Goal: Navigation & Orientation: Find specific page/section

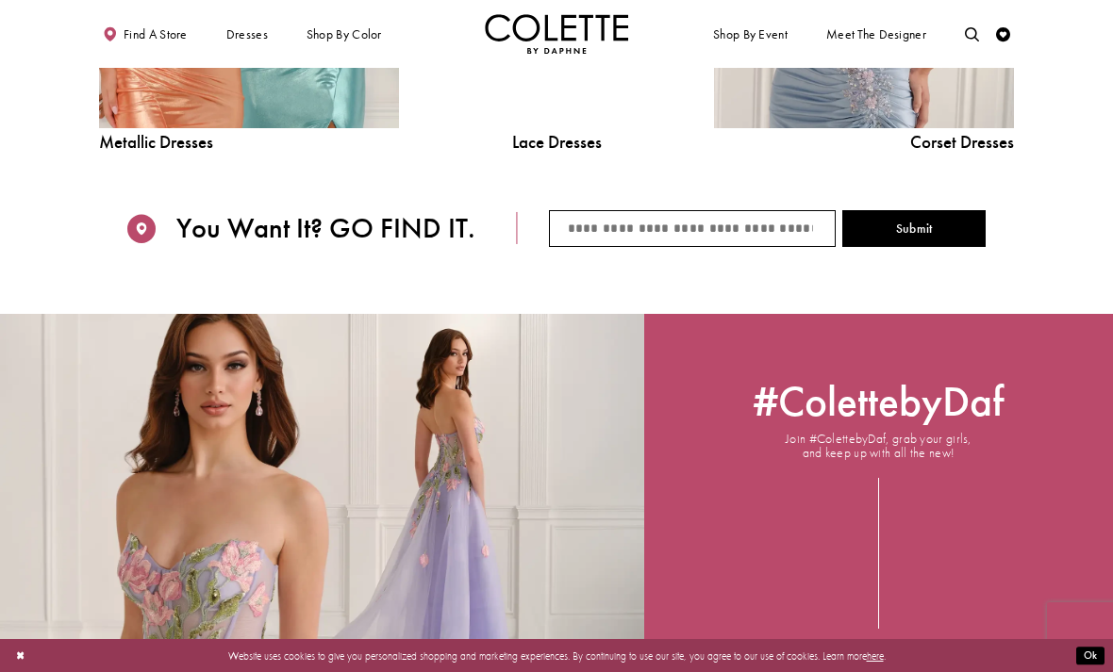
scroll to position [1886, 0]
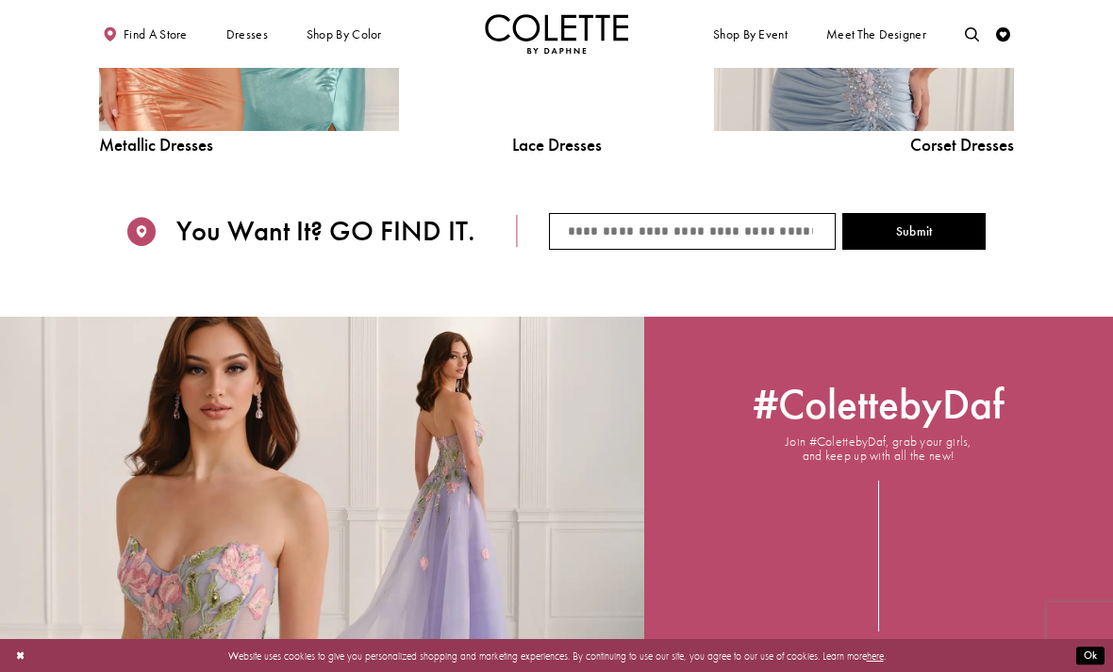
click at [0, 0] on span "Dresses" at bounding box center [0, 0] width 0 height 0
click at [0, 0] on span "EVENING DRESSES" at bounding box center [0, 0] width 0 height 0
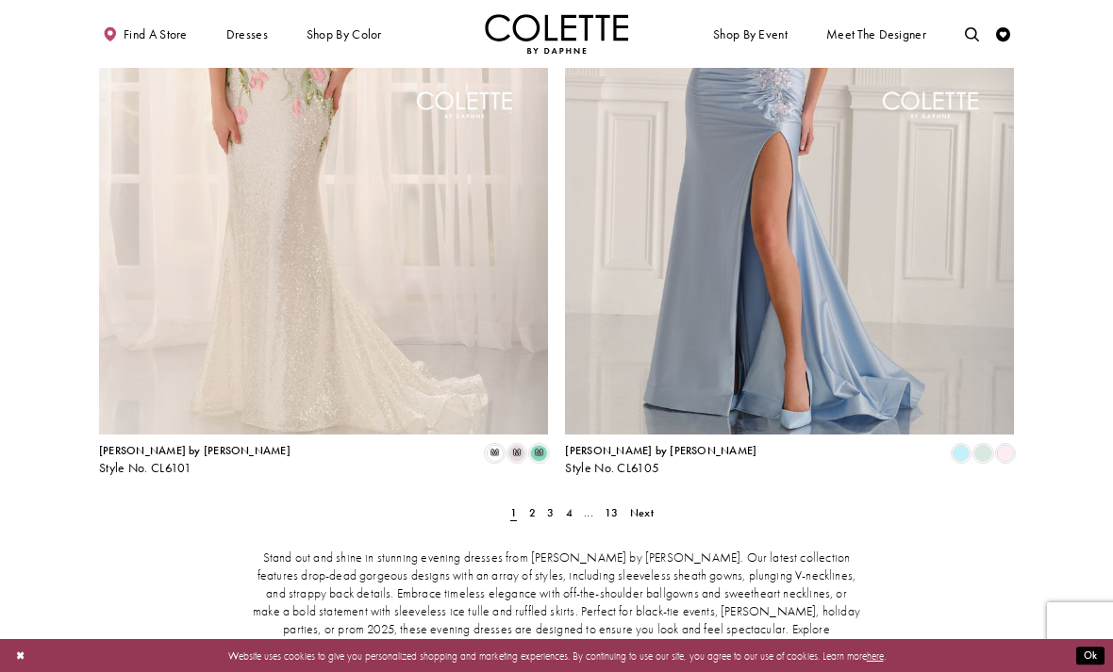
scroll to position [2492, 0]
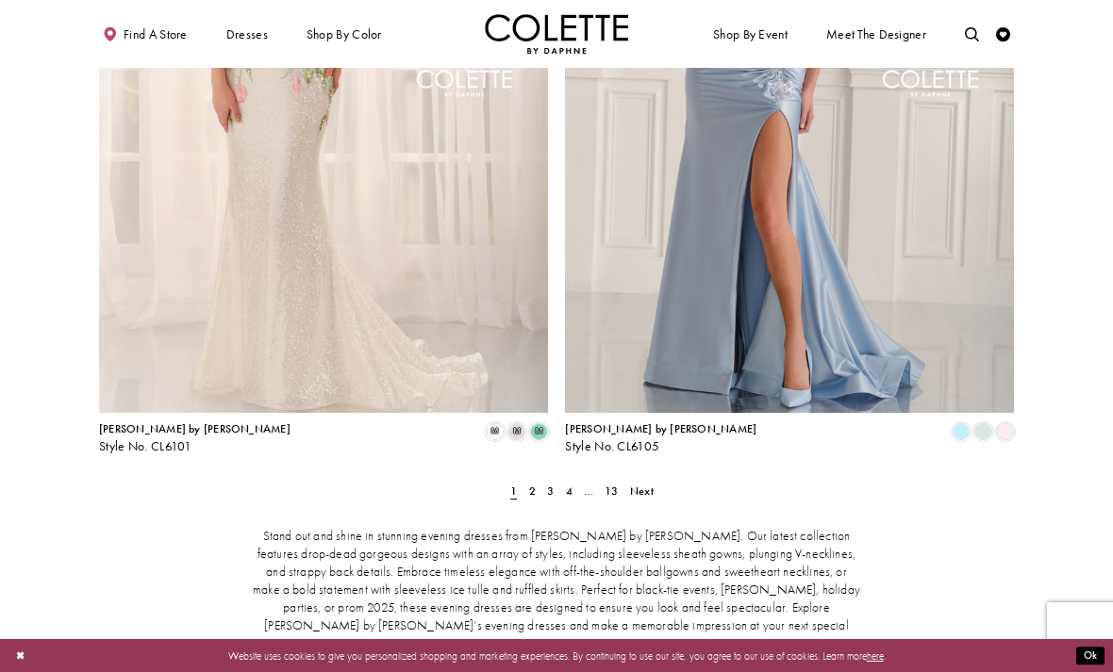
click at [527, 481] on link "2" at bounding box center [531, 491] width 15 height 21
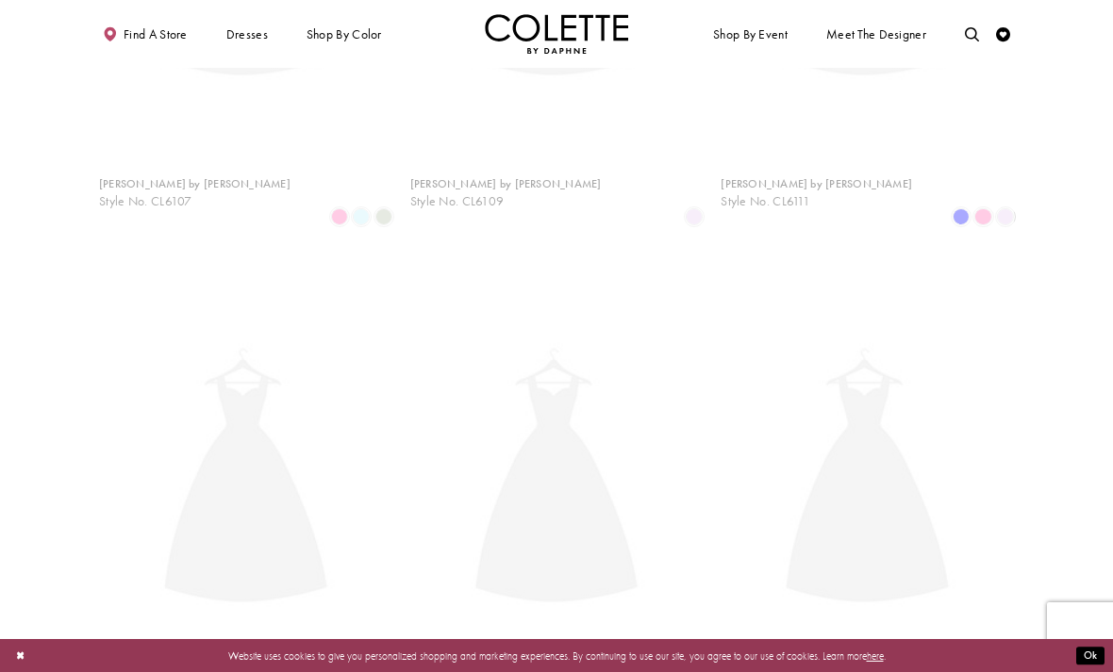
scroll to position [76, 0]
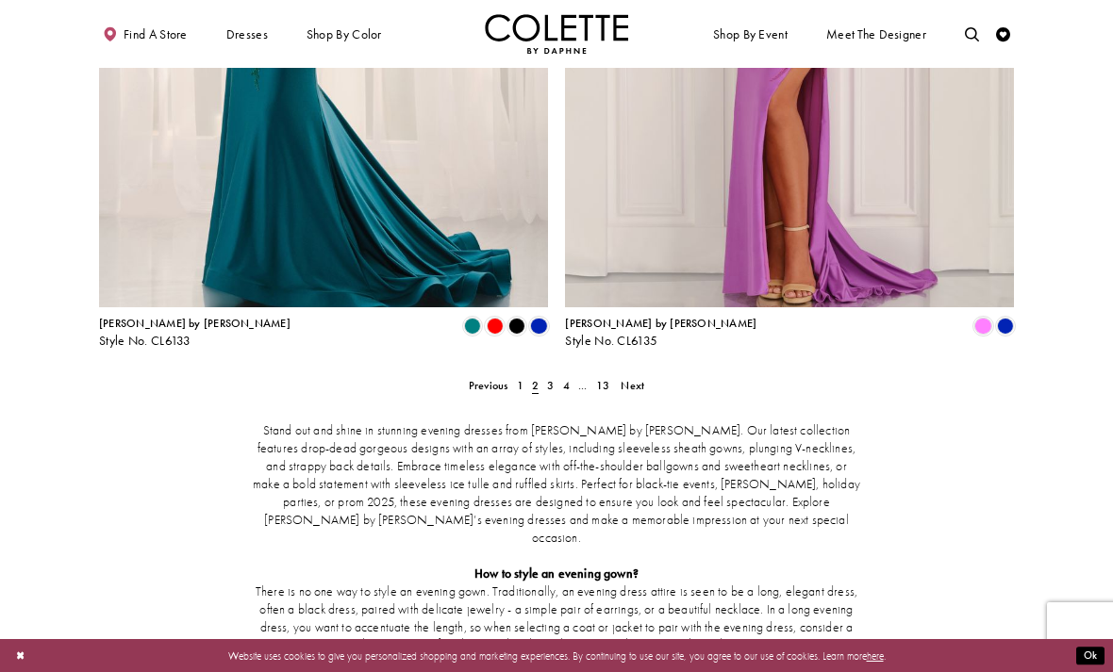
click at [547, 378] on span "3" at bounding box center [550, 385] width 7 height 15
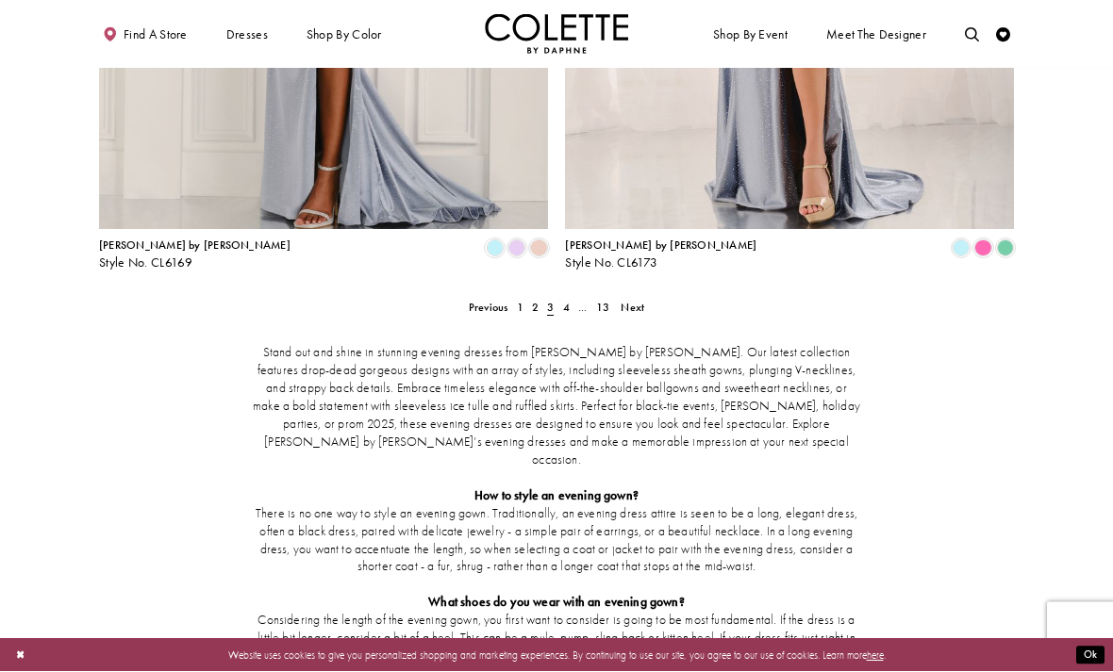
scroll to position [2679, 0]
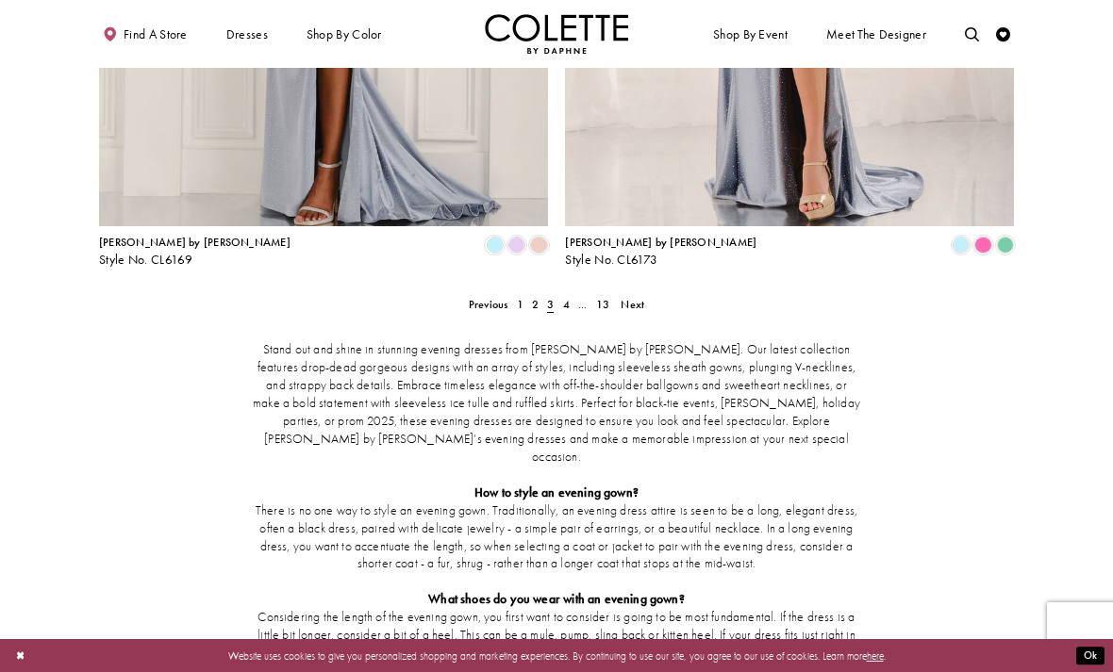
click at [554, 294] on span "3" at bounding box center [550, 304] width 15 height 21
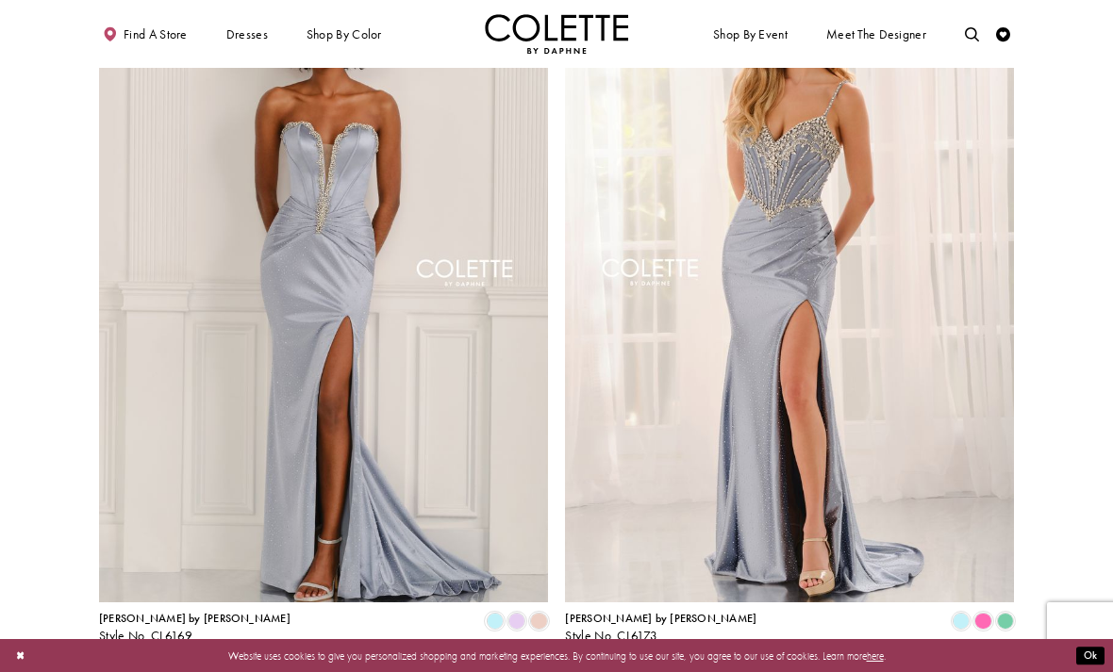
scroll to position [2302, 0]
click at [568, 671] on span "4" at bounding box center [566, 681] width 7 height 15
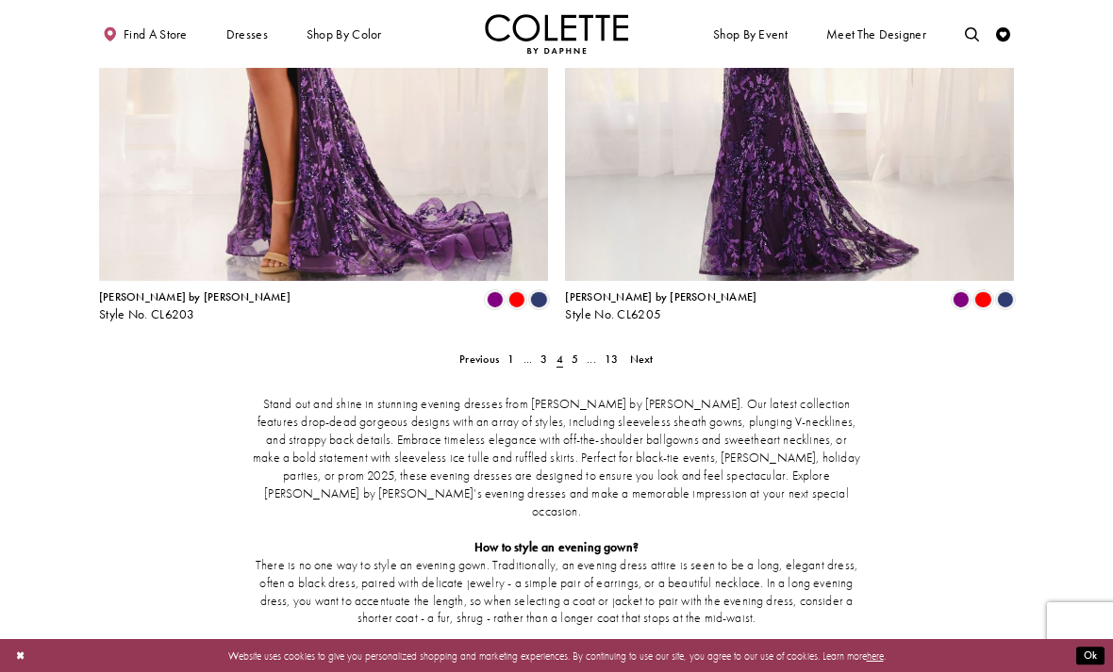
scroll to position [2605, 0]
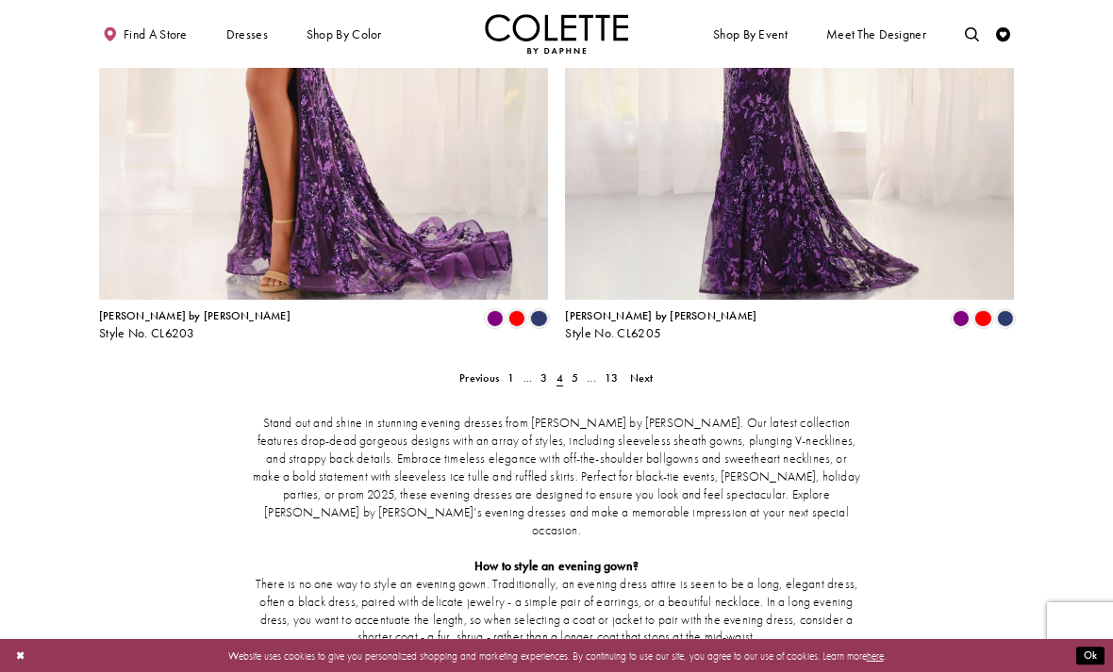
click at [569, 368] on link "5" at bounding box center [574, 378] width 15 height 21
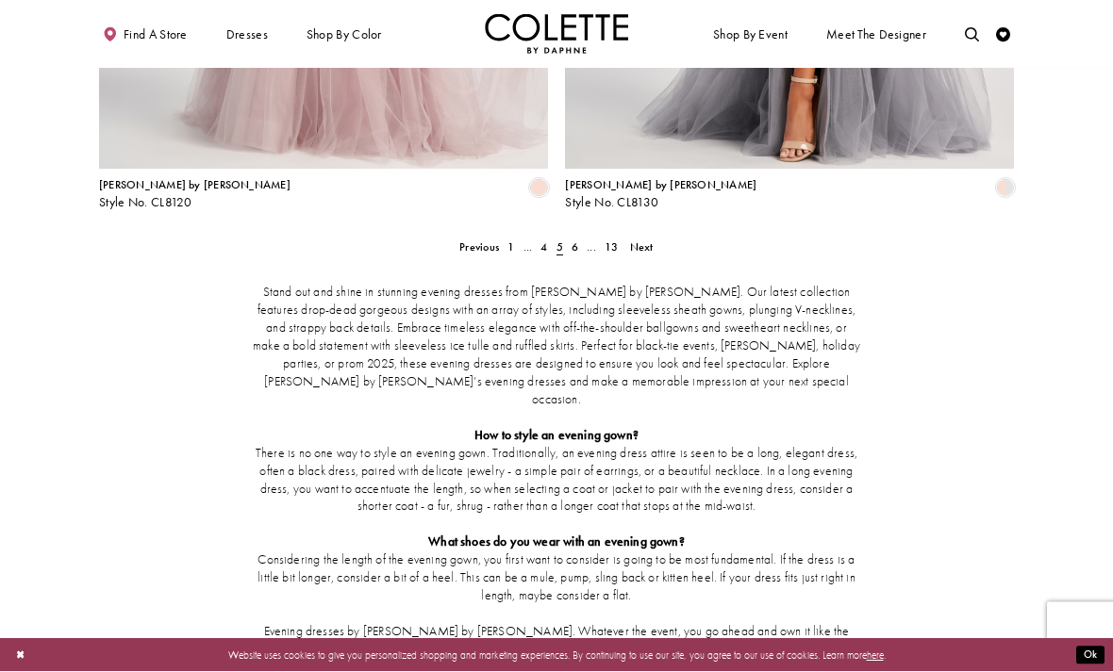
scroll to position [2736, 0]
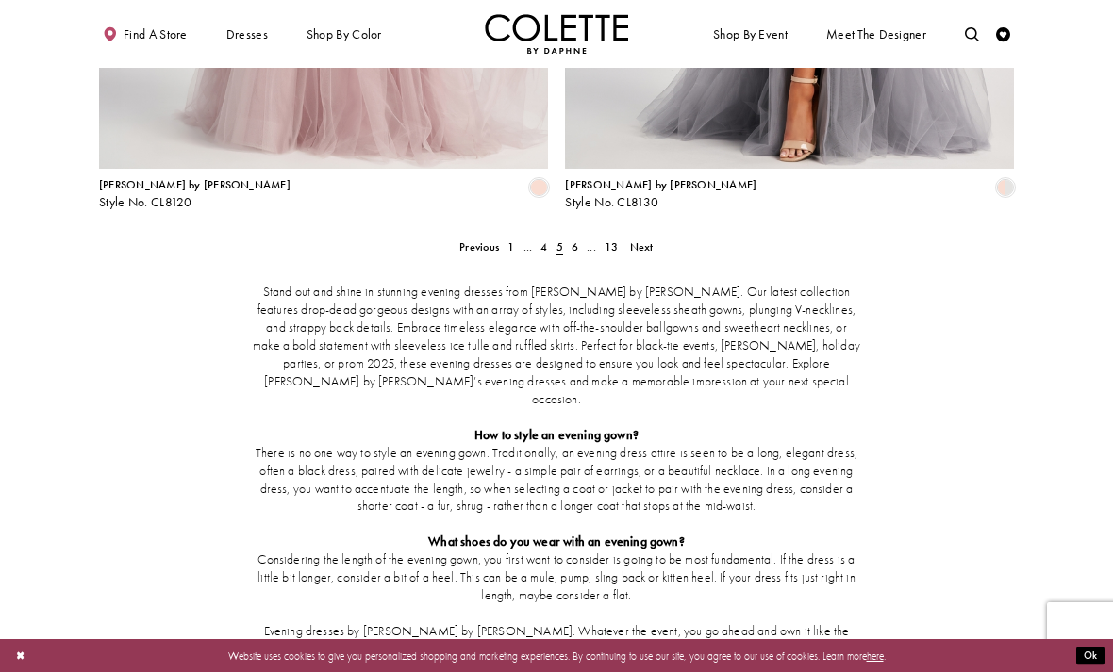
click at [576, 240] on span "6" at bounding box center [574, 247] width 7 height 15
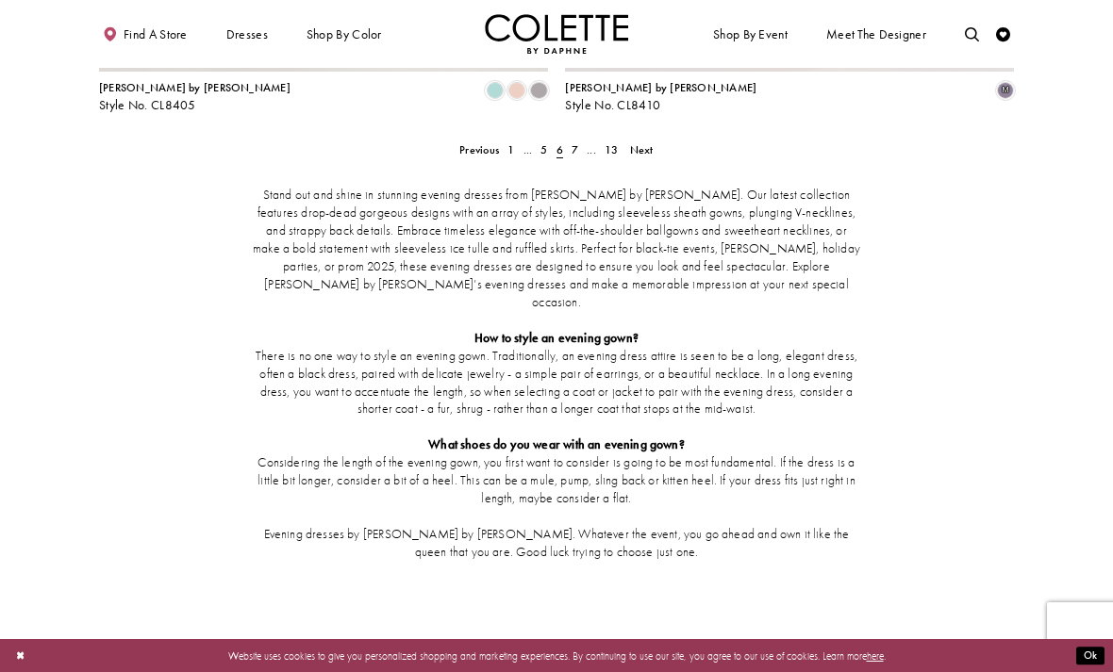
scroll to position [2747, 0]
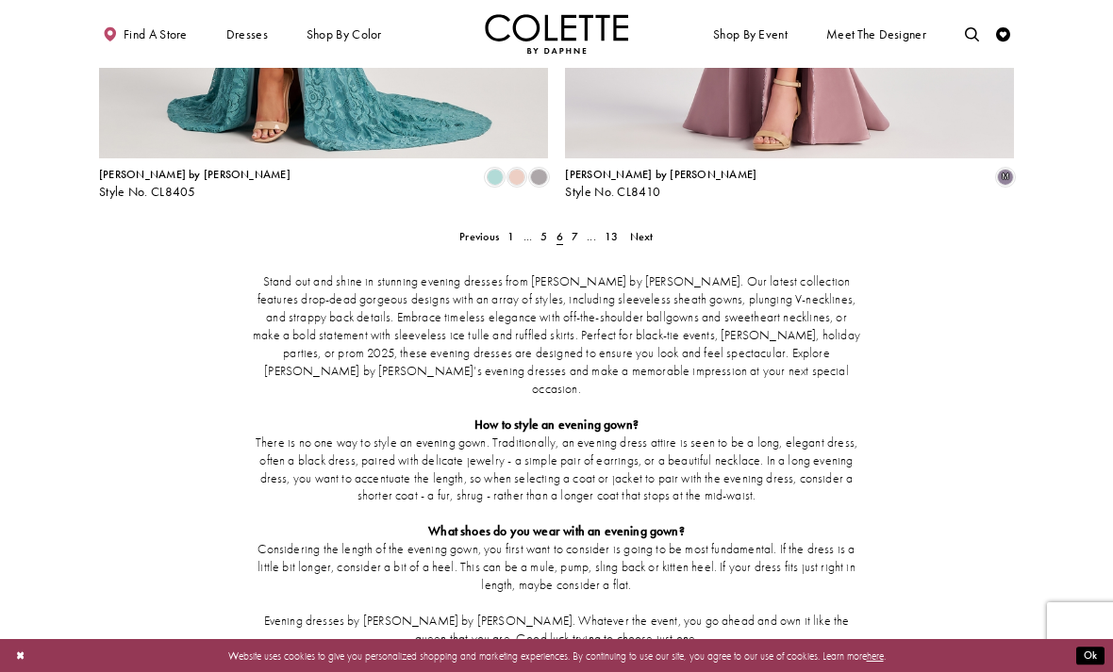
click at [575, 229] on span "7" at bounding box center [574, 236] width 7 height 15
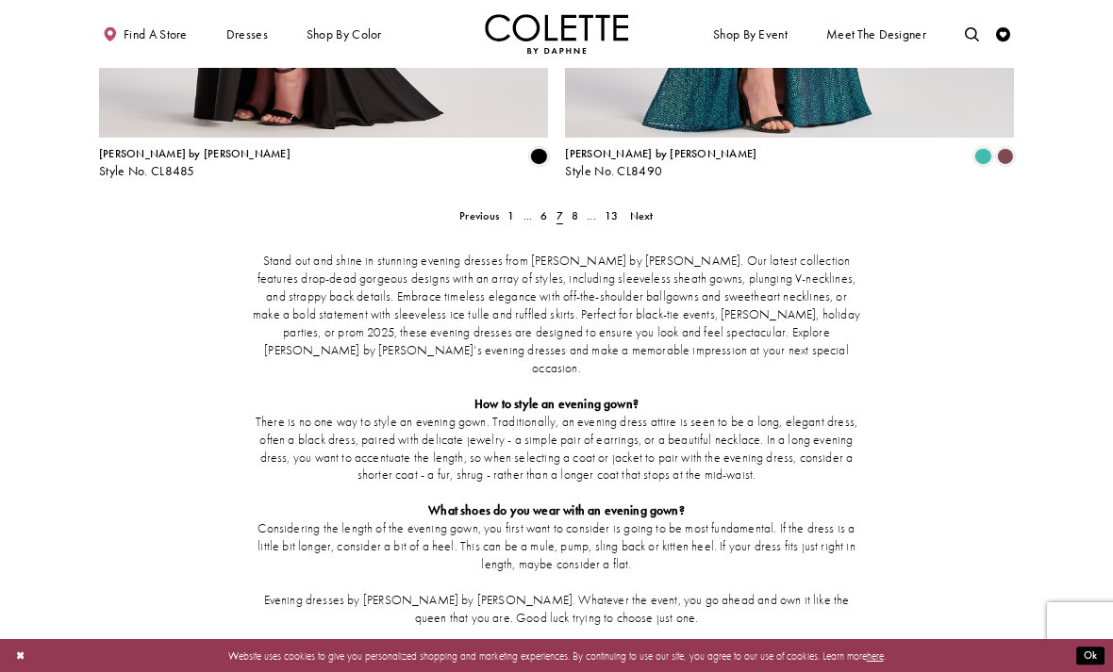
scroll to position [2764, 0]
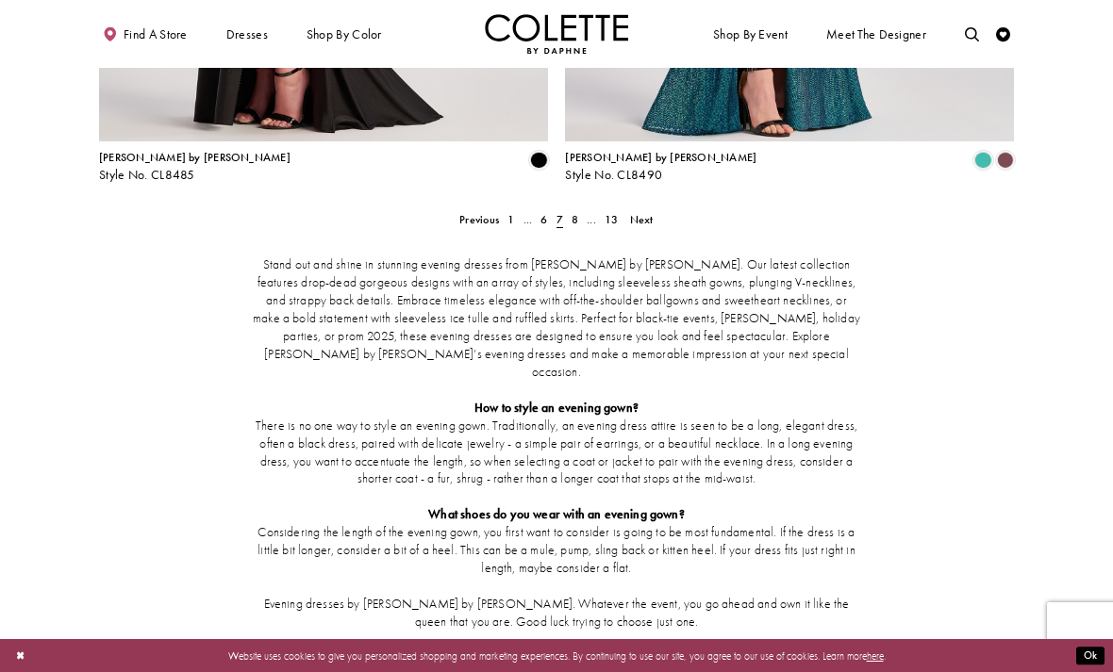
click at [574, 212] on span "8" at bounding box center [574, 219] width 7 height 15
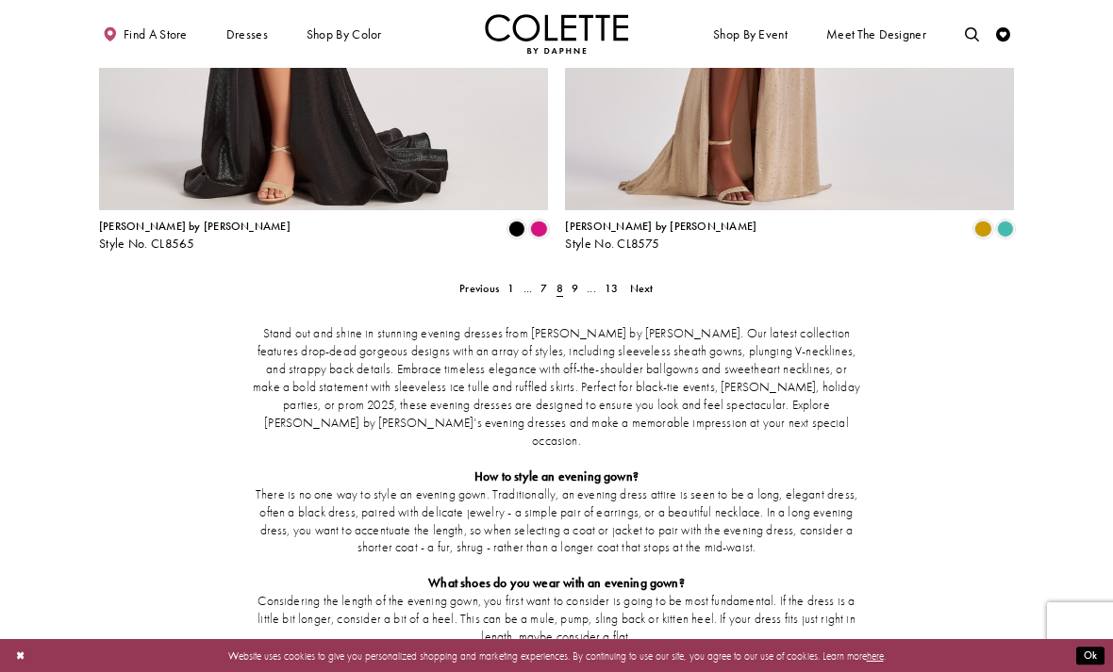
scroll to position [2695, 0]
click at [576, 280] on span "9" at bounding box center [574, 287] width 7 height 15
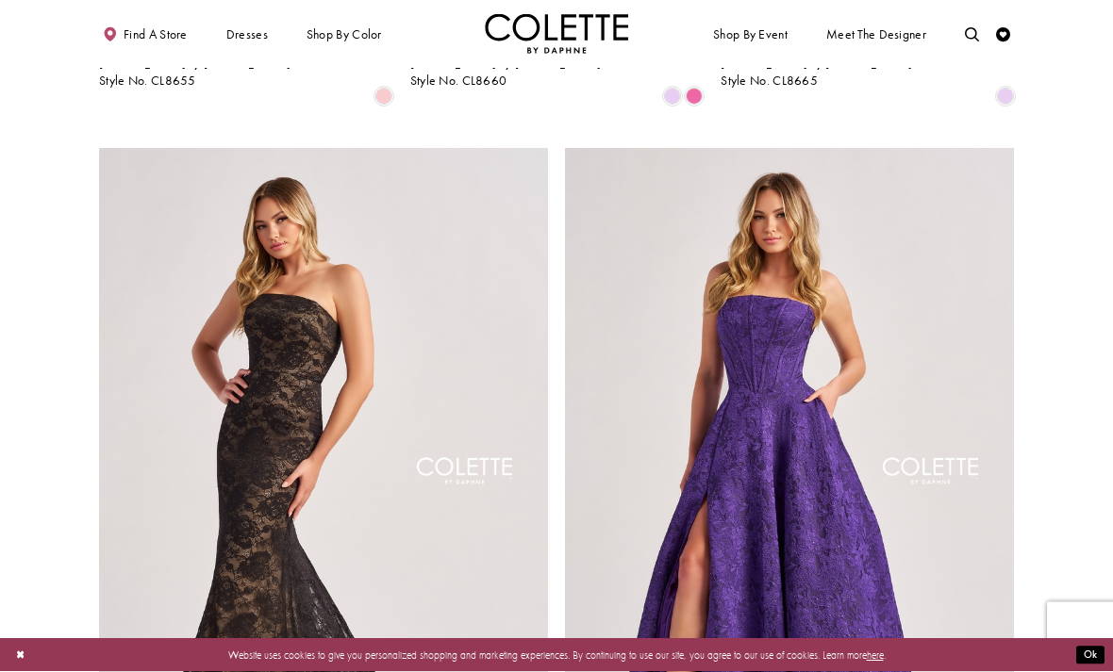
scroll to position [2156, 0]
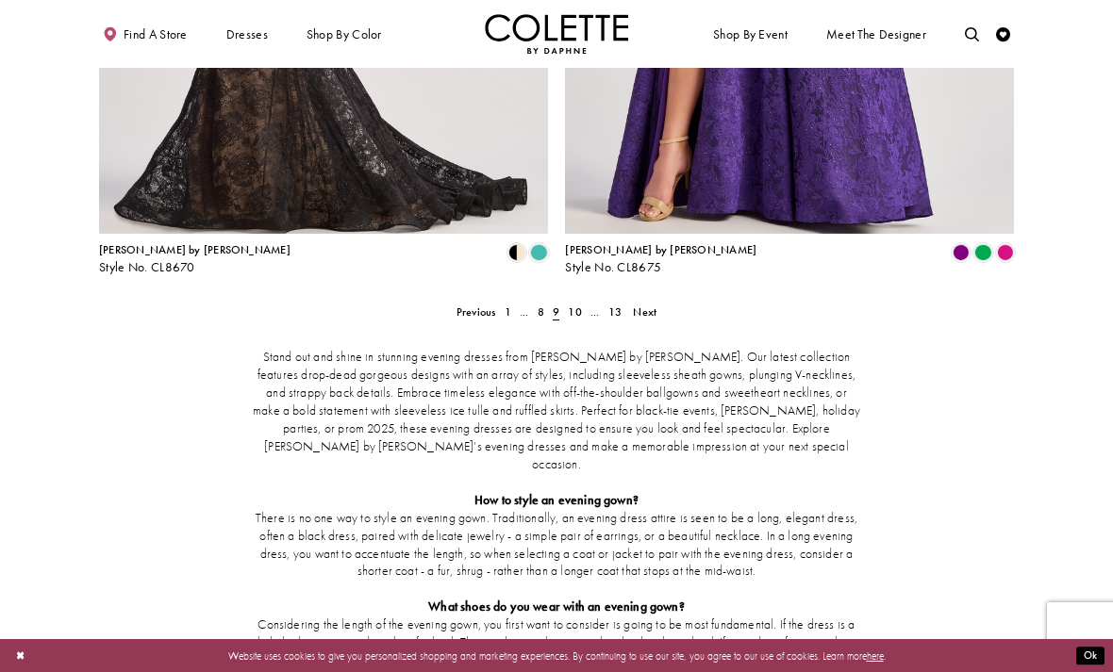
click at [564, 302] on link "10" at bounding box center [575, 312] width 23 height 21
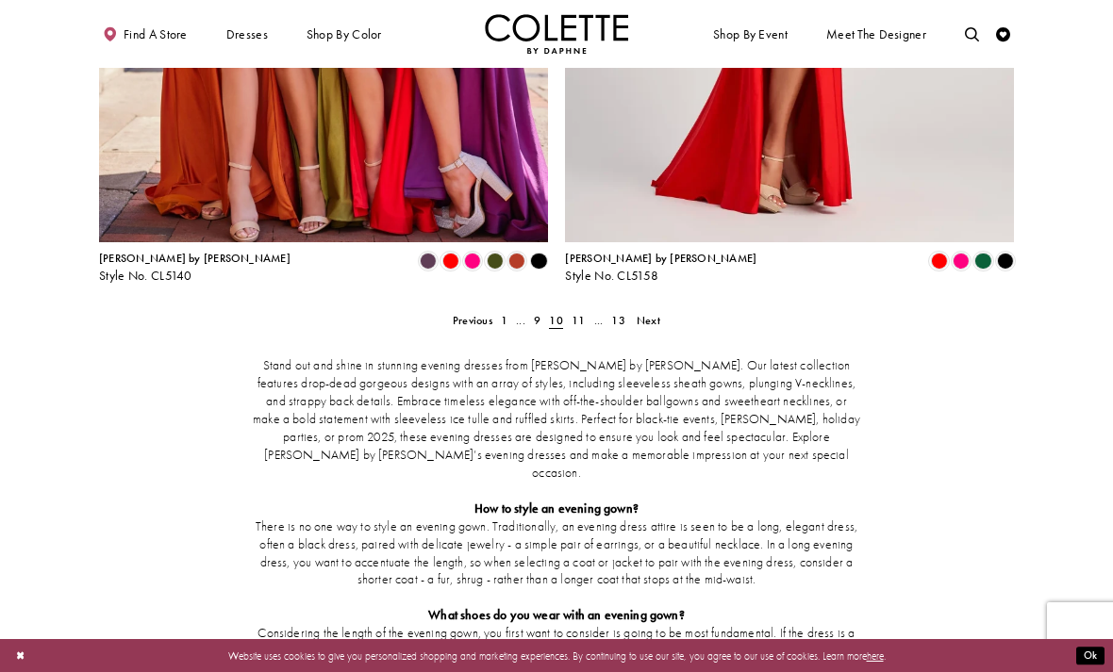
scroll to position [2662, 0]
click at [576, 313] on span "11" at bounding box center [577, 320] width 13 height 15
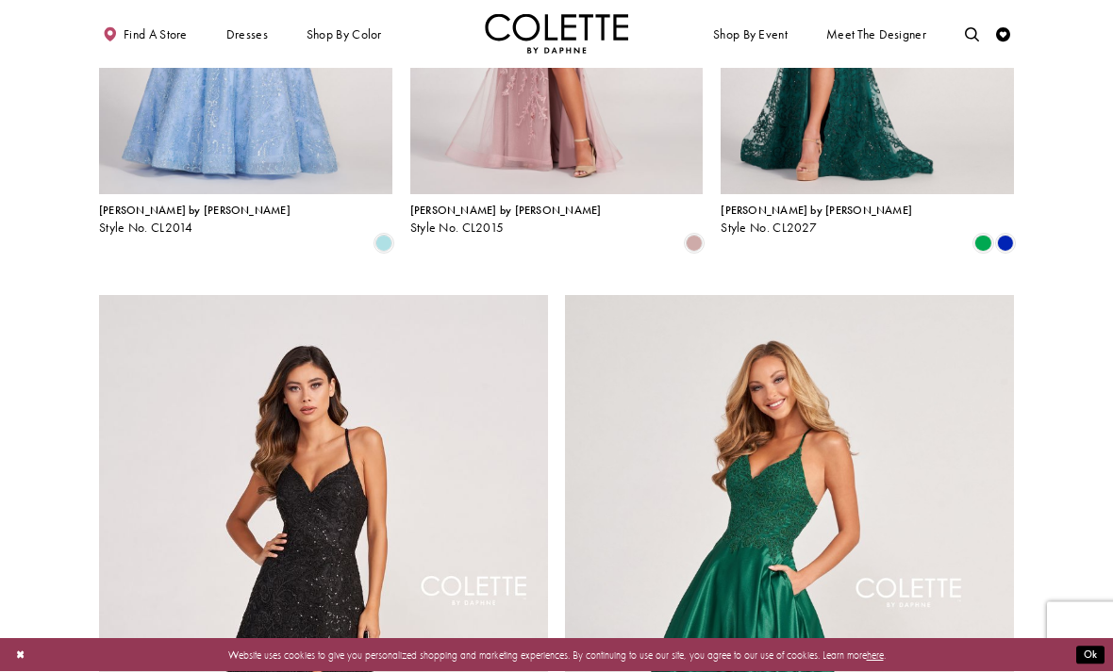
scroll to position [1901, 0]
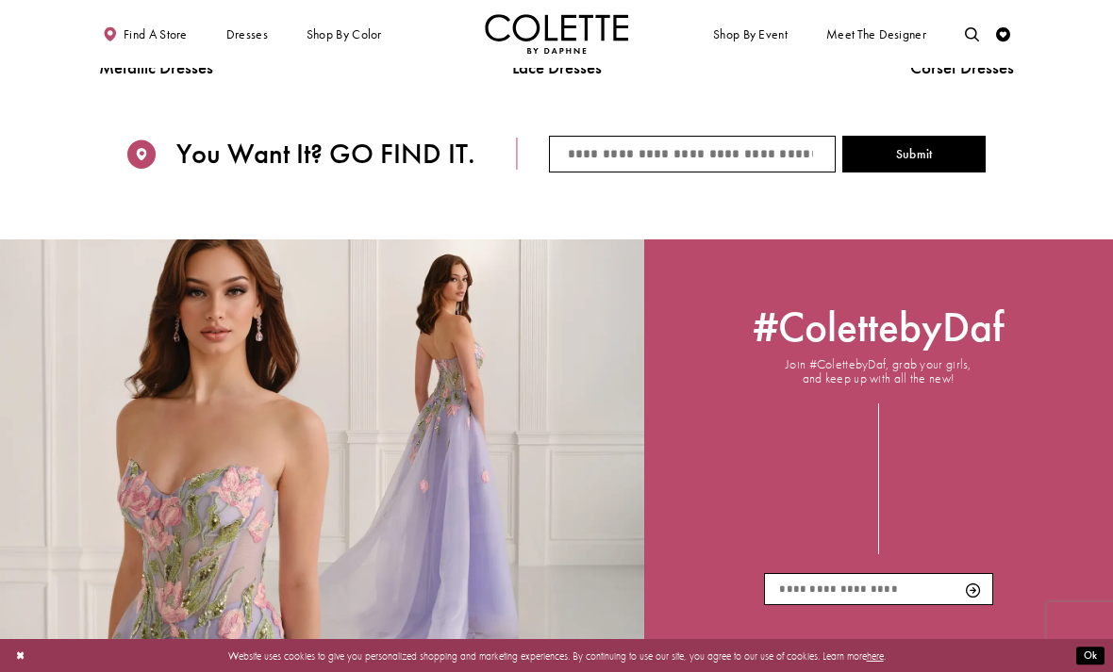
scroll to position [1962, 0]
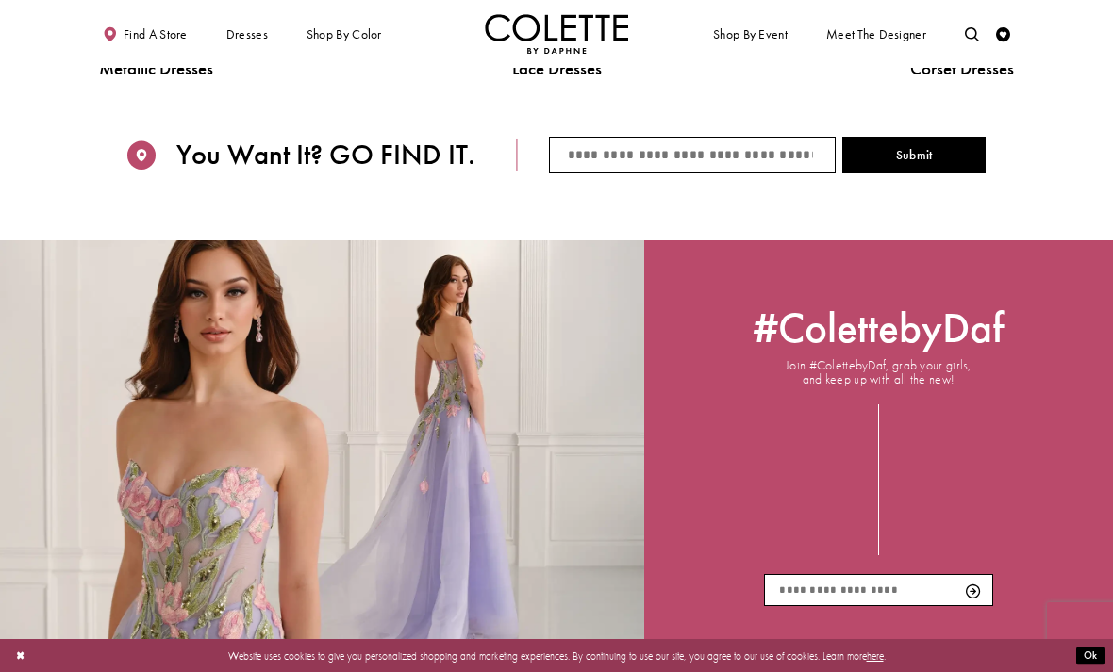
click at [0, 0] on span "ALL DRESSES" at bounding box center [0, 0] width 0 height 0
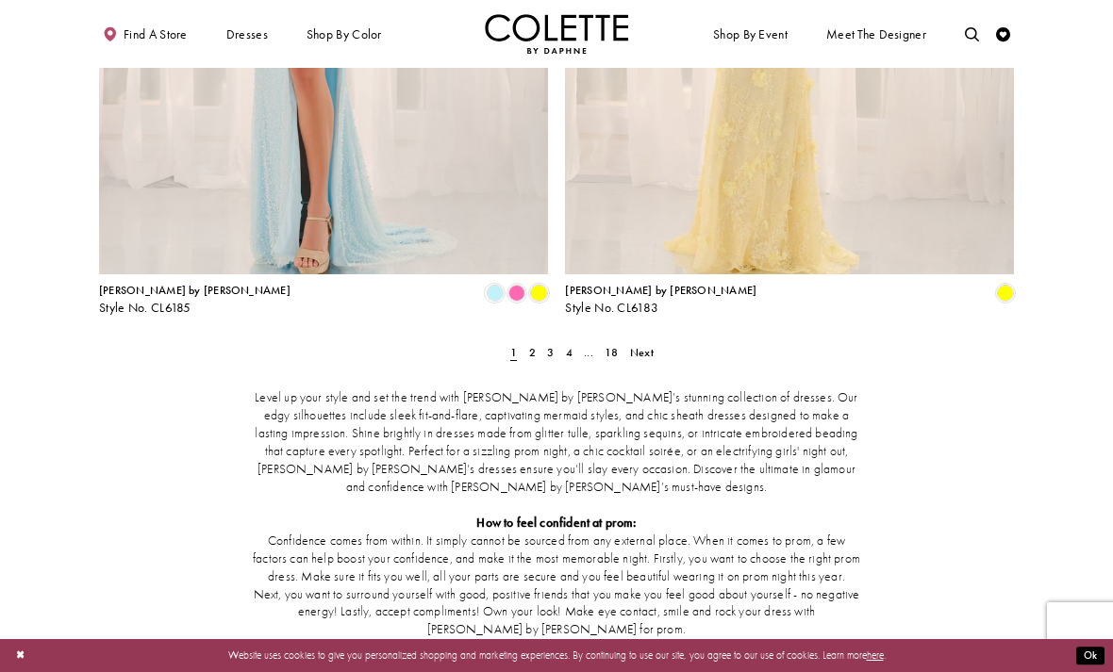
scroll to position [2632, 0]
click at [531, 343] on span "2" at bounding box center [532, 350] width 7 height 15
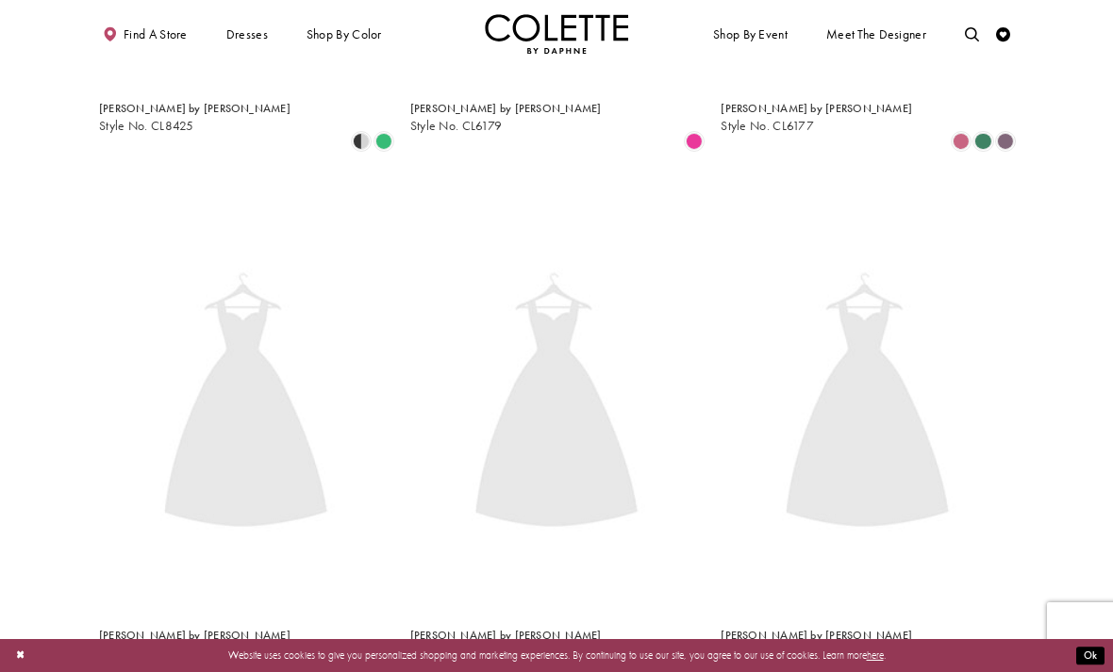
scroll to position [76, 0]
